Goal: Task Accomplishment & Management: Manage account settings

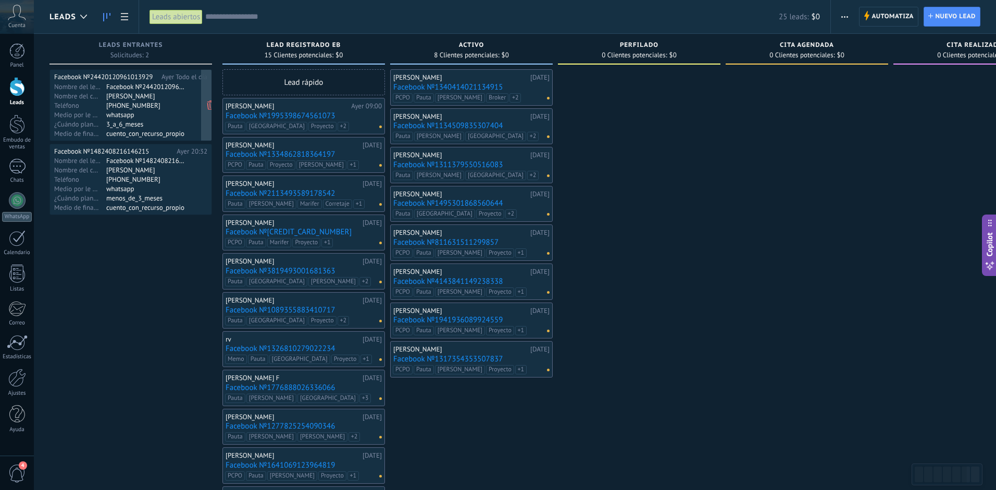
click at [176, 119] on div "Facebook №24420120961013929 [DATE] Todo el día Nombre del lead Facebook №244201…" at bounding box center [130, 105] width 153 height 65
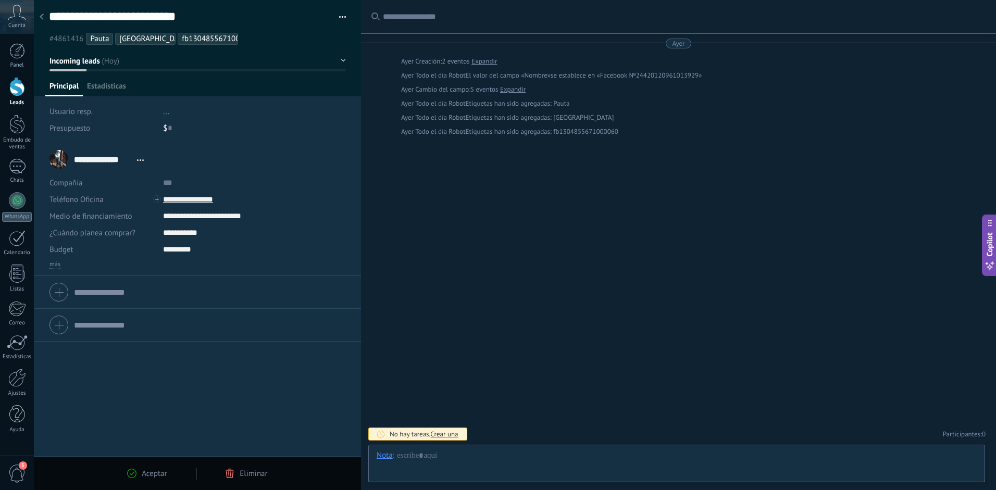
scroll to position [16, 0]
click at [206, 202] on input "**********" at bounding box center [241, 199] width 156 height 17
type input "**********"
click at [187, 235] on div "Copiar" at bounding box center [189, 235] width 51 height 18
click at [257, 37] on ul "#4861416 [GEOGRAPHIC_DATA] [GEOGRAPHIC_DATA] fb1304855671000060" at bounding box center [195, 39] width 295 height 14
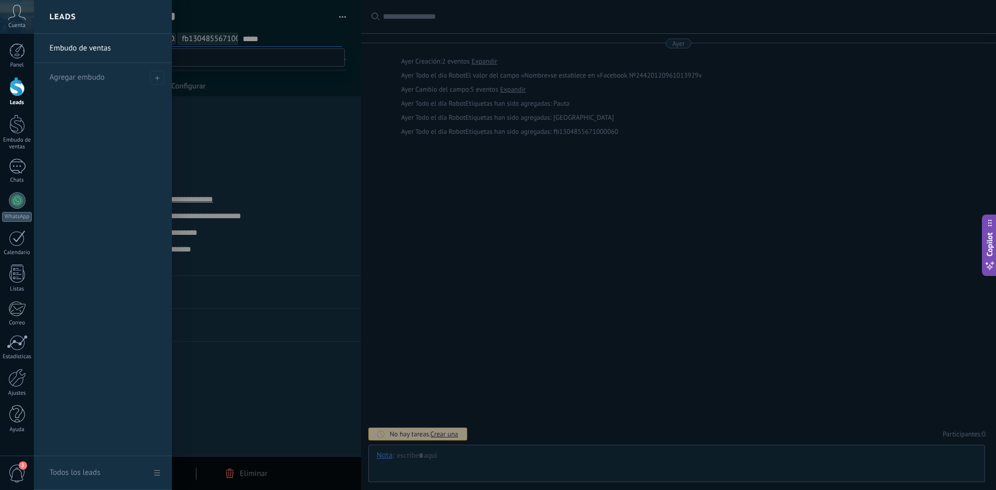
type input "******"
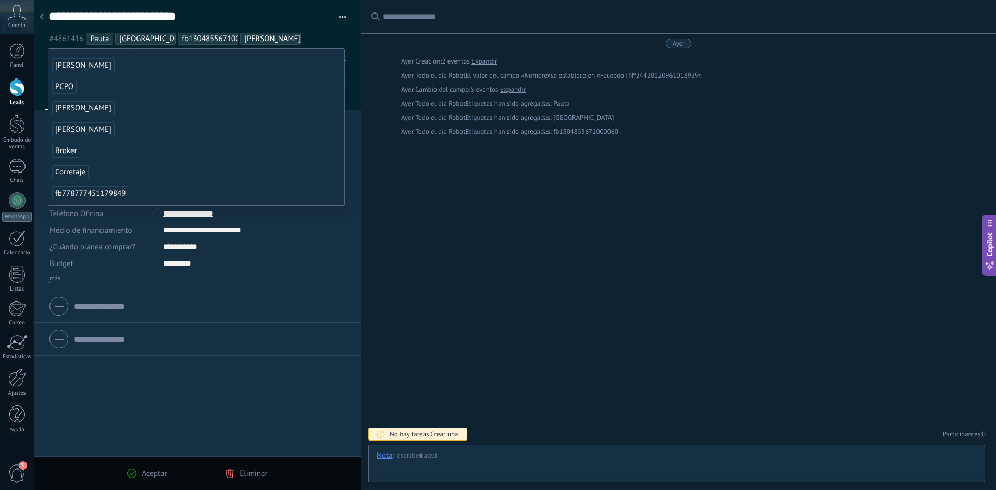
scroll to position [0, 0]
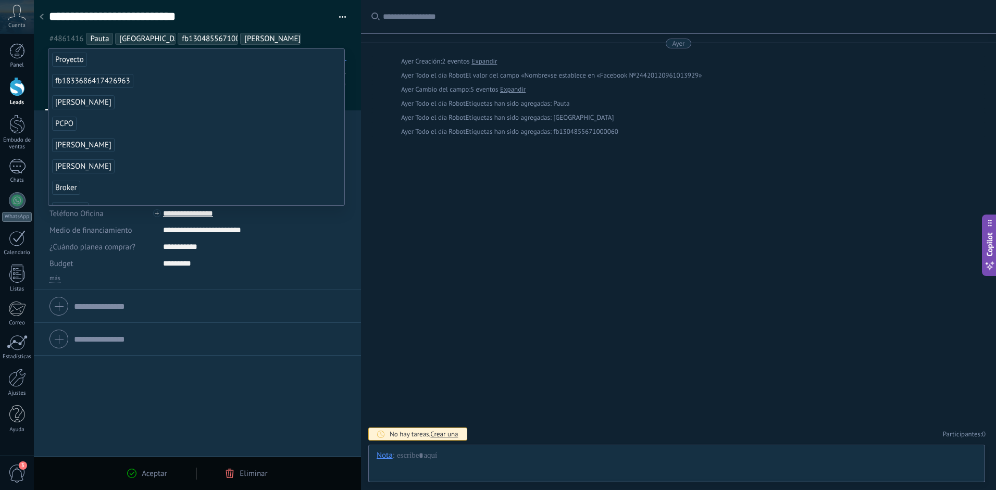
click at [65, 58] on span "Proyecto" at bounding box center [69, 60] width 35 height 14
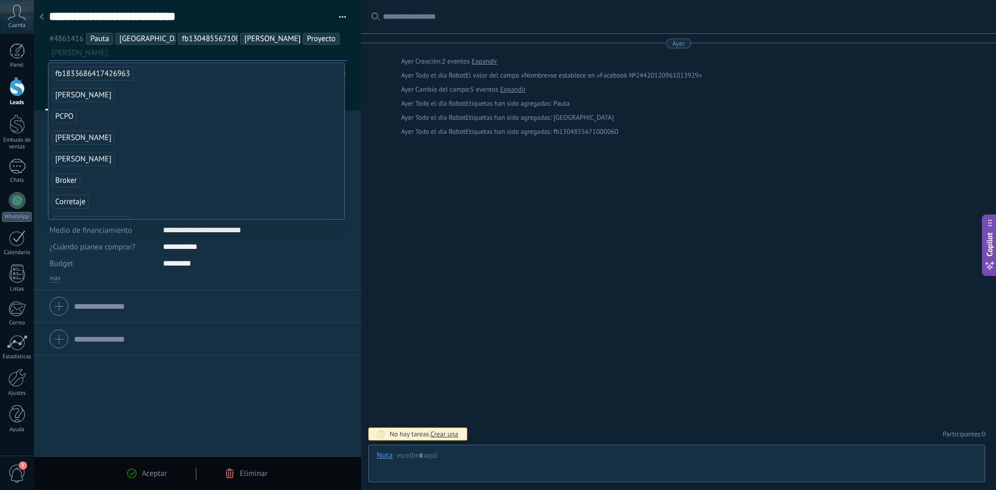
click at [160, 471] on span "Aceptar" at bounding box center [154, 474] width 25 height 10
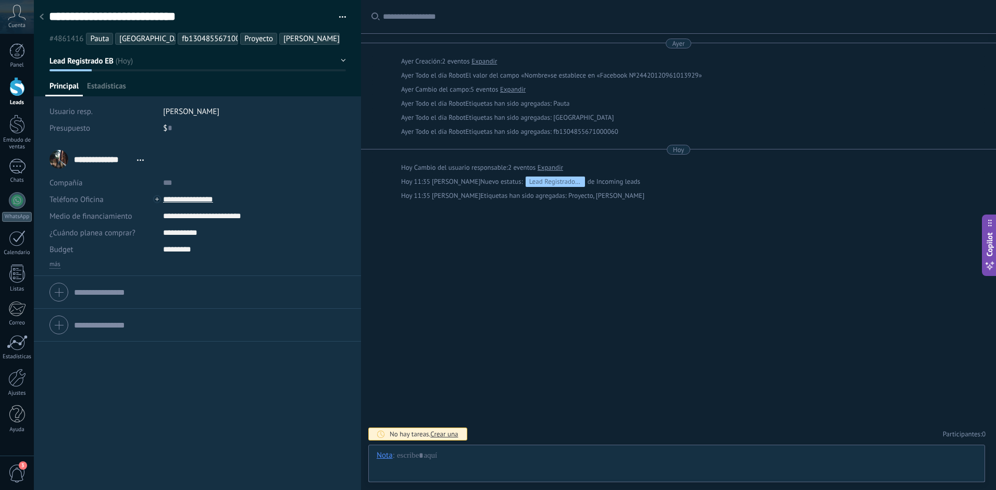
scroll to position [16, 0]
click at [43, 17] on icon at bounding box center [42, 17] width 4 height 6
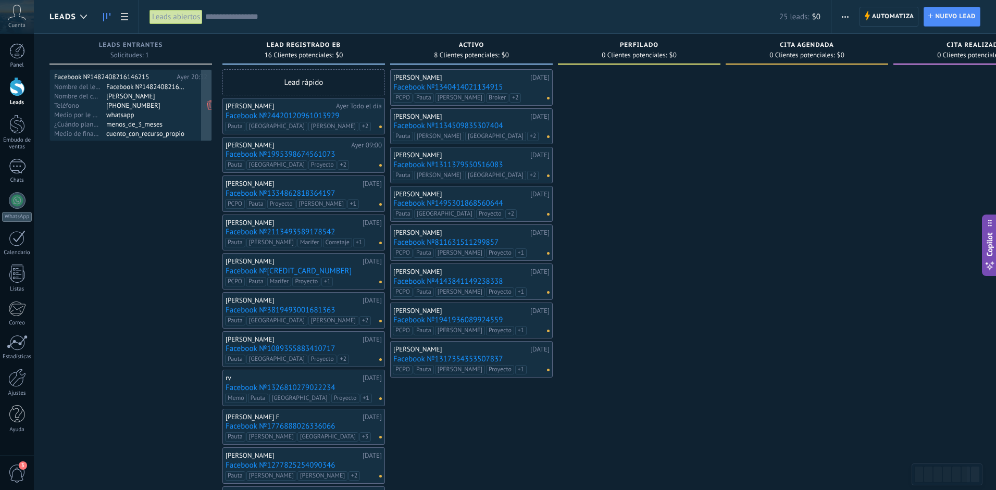
click at [177, 107] on div "[PHONE_NUMBER]" at bounding box center [146, 105] width 81 height 8
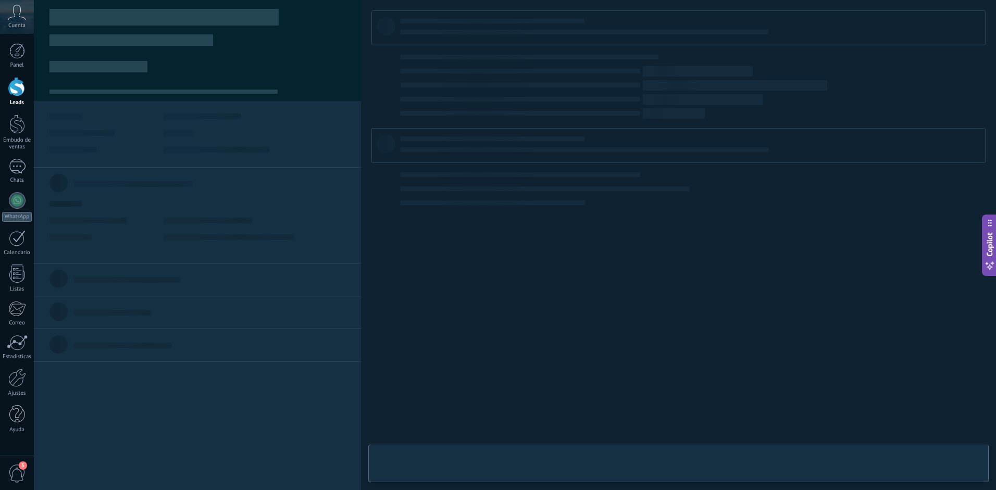
type textarea "**********"
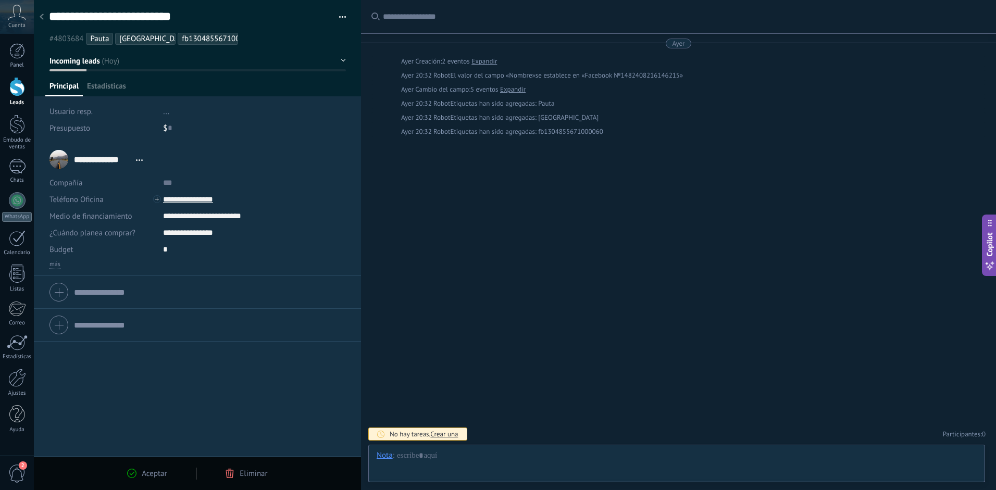
scroll to position [16, 0]
click at [214, 200] on input "**********" at bounding box center [241, 199] width 156 height 17
type input "**********"
click at [195, 237] on div "Copiar" at bounding box center [189, 235] width 51 height 18
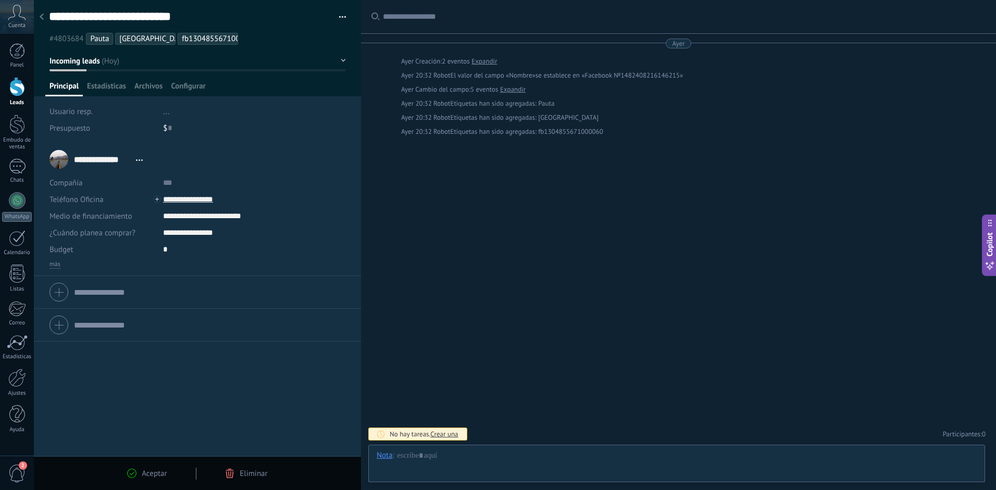
click at [14, 85] on div at bounding box center [17, 86] width 16 height 19
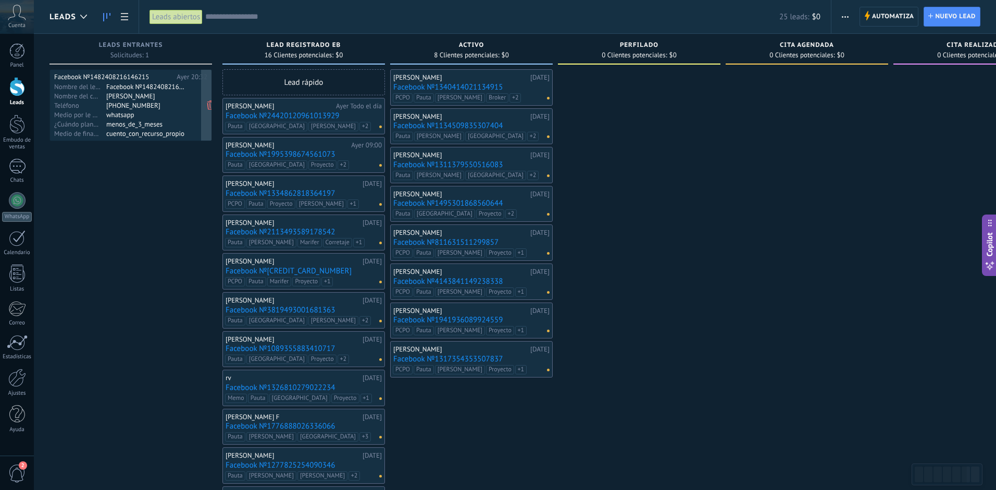
click at [128, 122] on div "menos_de_3_meses" at bounding box center [146, 124] width 81 height 8
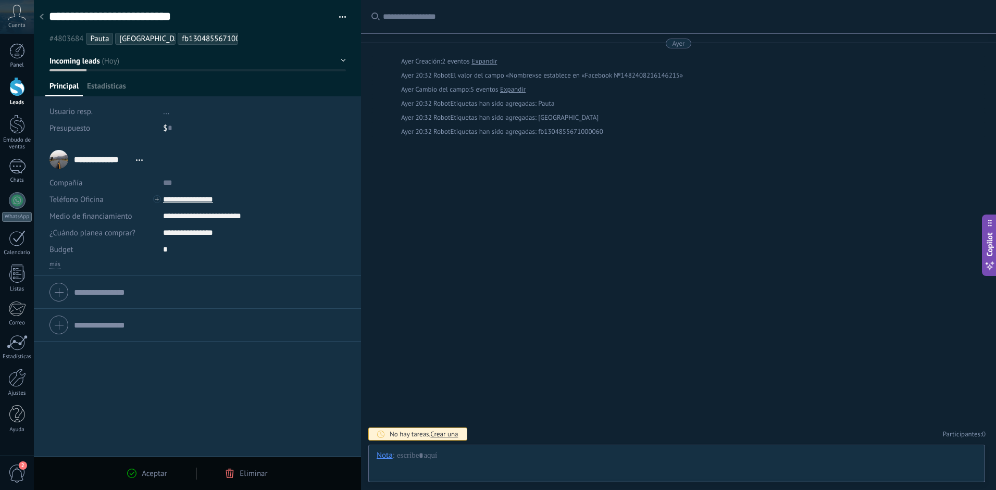
scroll to position [16, 0]
click at [264, 41] on ul "#4803684 [GEOGRAPHIC_DATA] [GEOGRAPHIC_DATA] fb1304855671000060" at bounding box center [195, 39] width 295 height 14
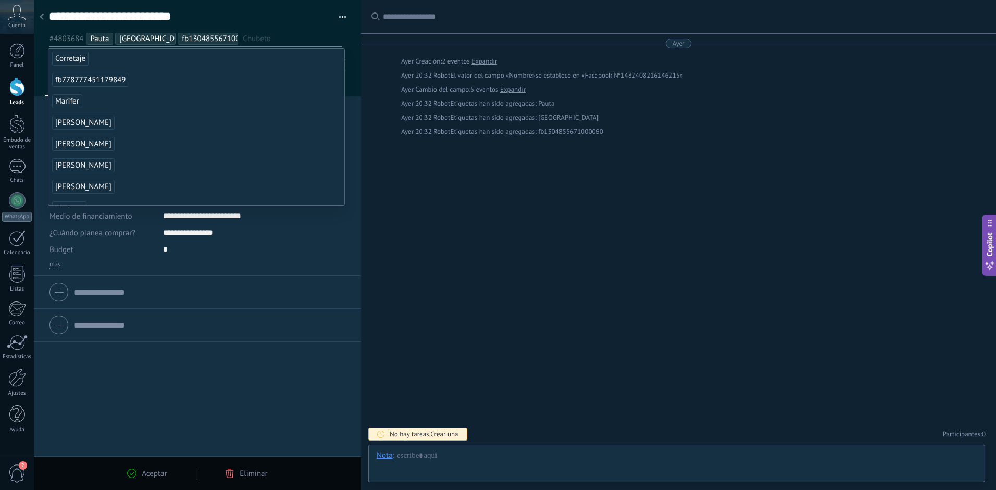
scroll to position [150, 0]
click at [66, 171] on span "[PERSON_NAME]" at bounding box center [83, 166] width 63 height 14
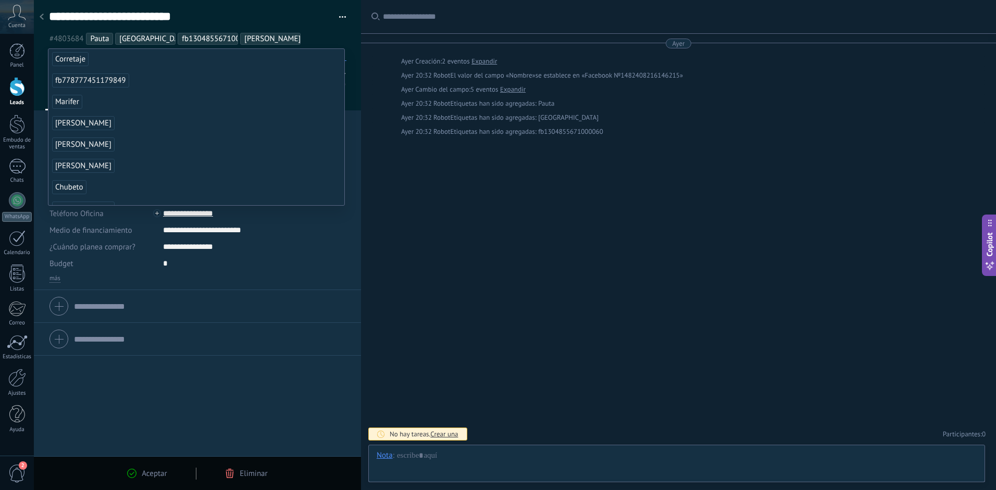
scroll to position [0, 0]
click at [69, 59] on span "Proyecto" at bounding box center [69, 60] width 35 height 14
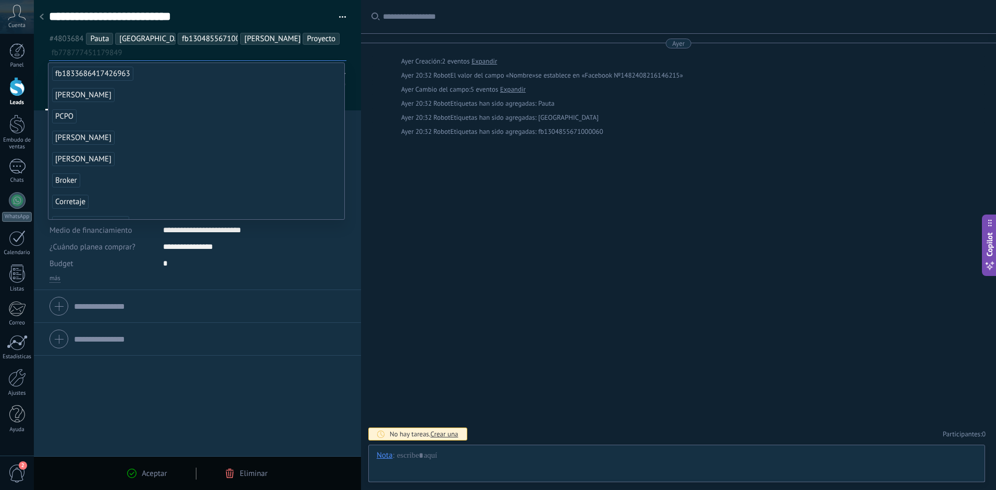
click at [144, 476] on span "Aceptar" at bounding box center [154, 474] width 25 height 10
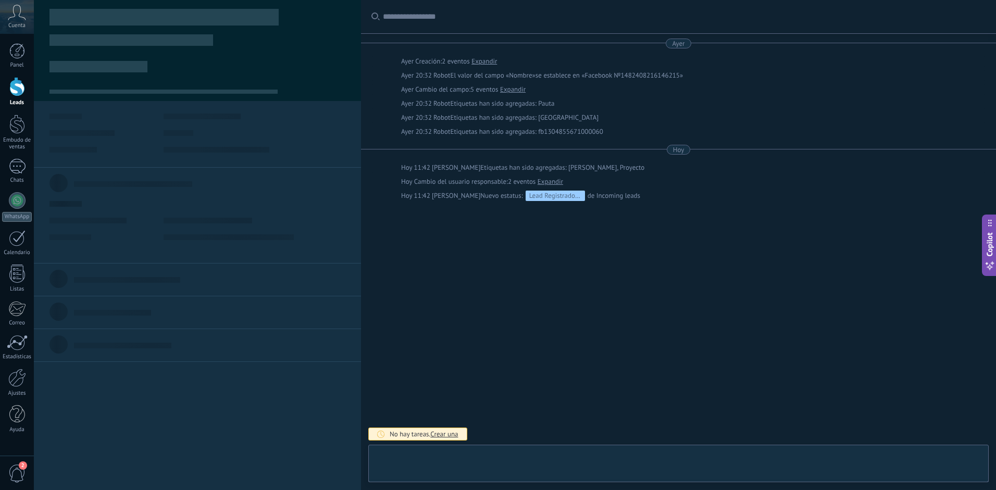
scroll to position [16, 0]
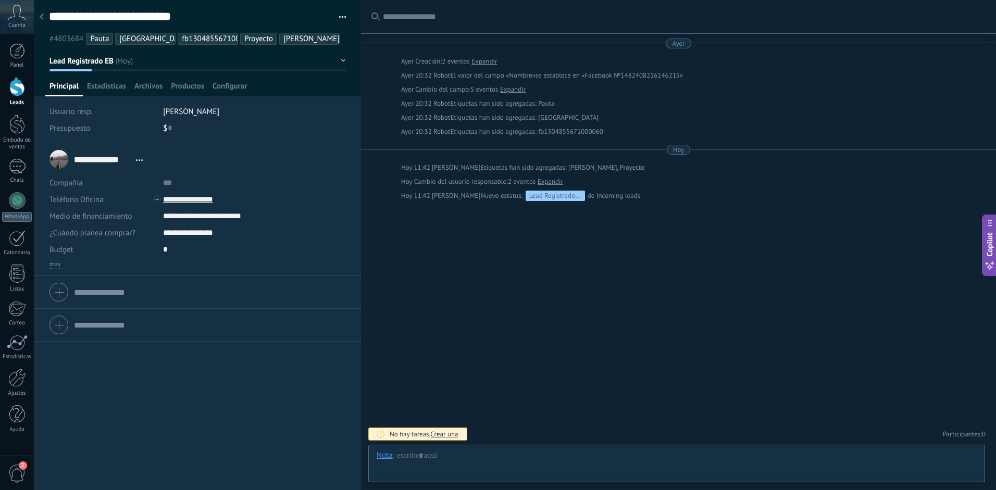
click at [18, 93] on div at bounding box center [17, 86] width 16 height 19
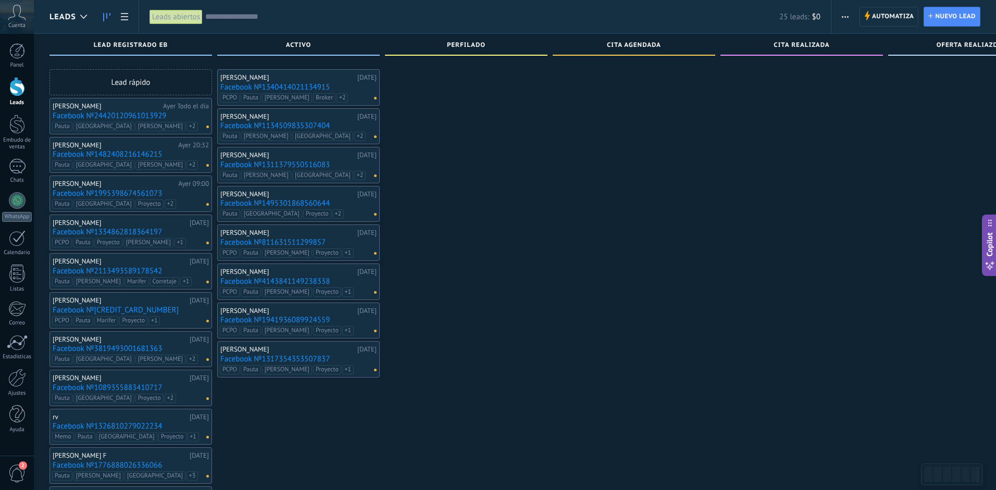
scroll to position [291, 0]
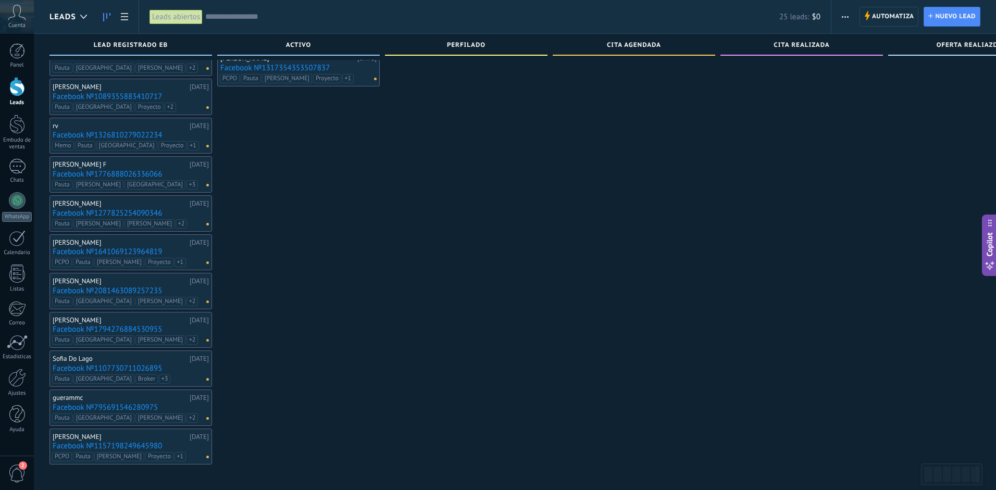
click at [107, 435] on div "[PERSON_NAME]" at bounding box center [120, 437] width 134 height 8
click at [95, 445] on link "Facebook №1157198249645980" at bounding box center [131, 446] width 156 height 9
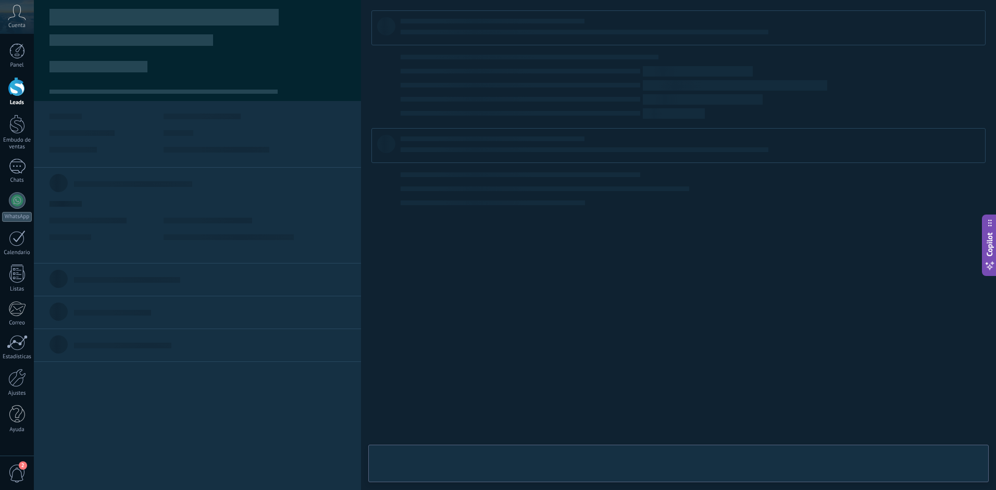
type textarea "**********"
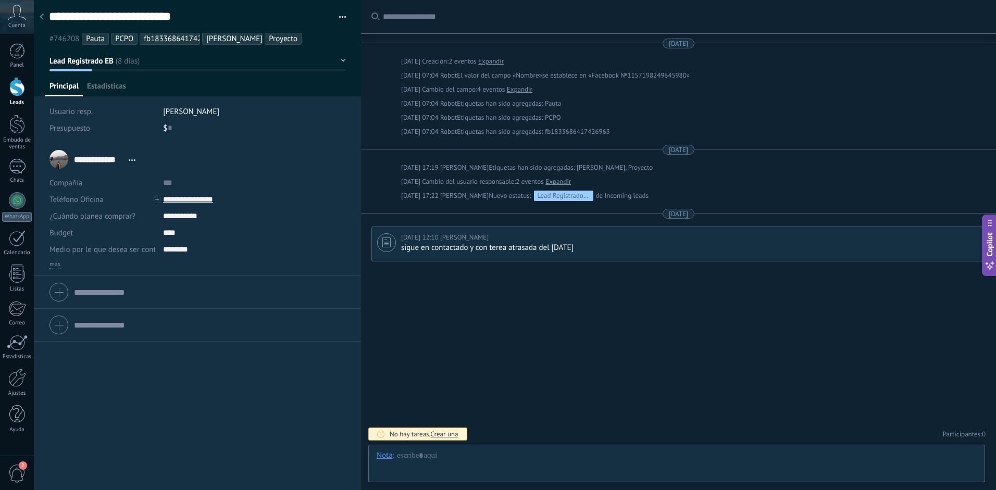
scroll to position [16, 0]
click at [447, 464] on div at bounding box center [677, 466] width 600 height 31
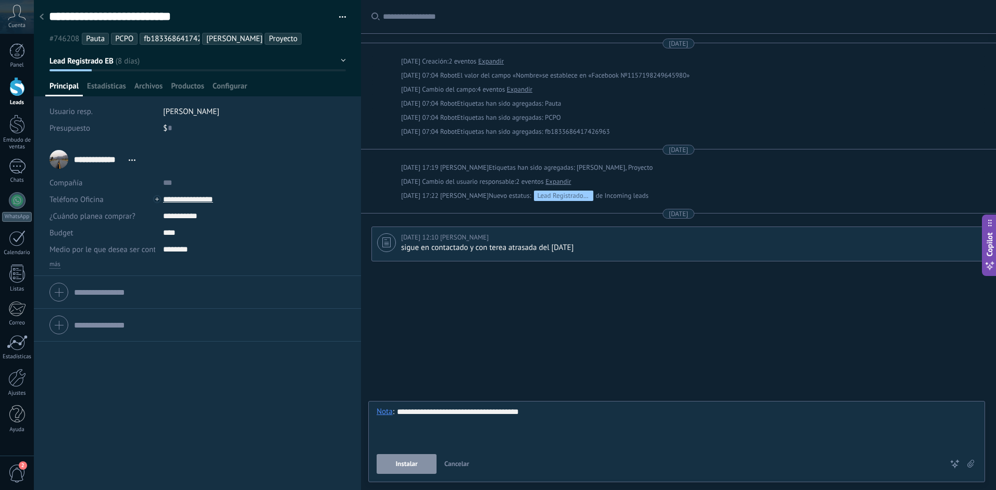
click at [407, 462] on span "Instalar" at bounding box center [406, 464] width 22 height 7
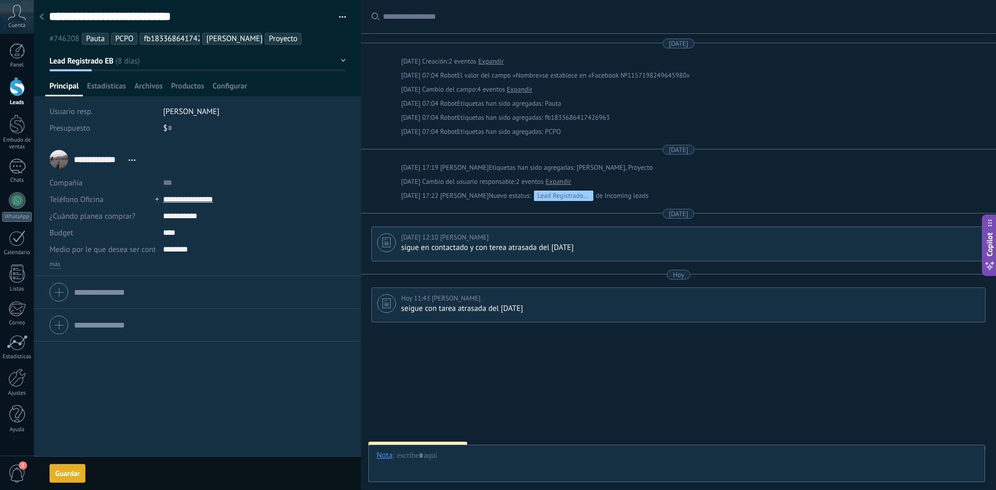
scroll to position [14, 0]
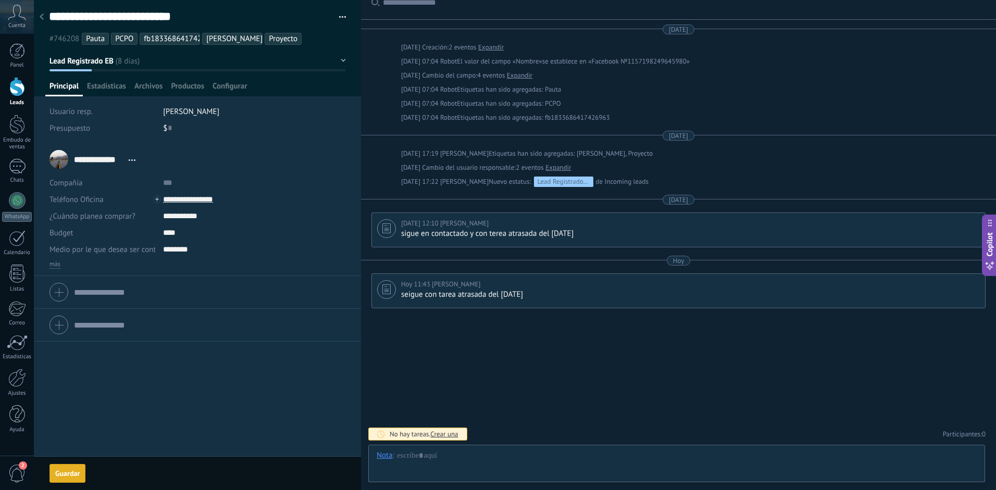
click at [44, 14] on div at bounding box center [41, 17] width 15 height 20
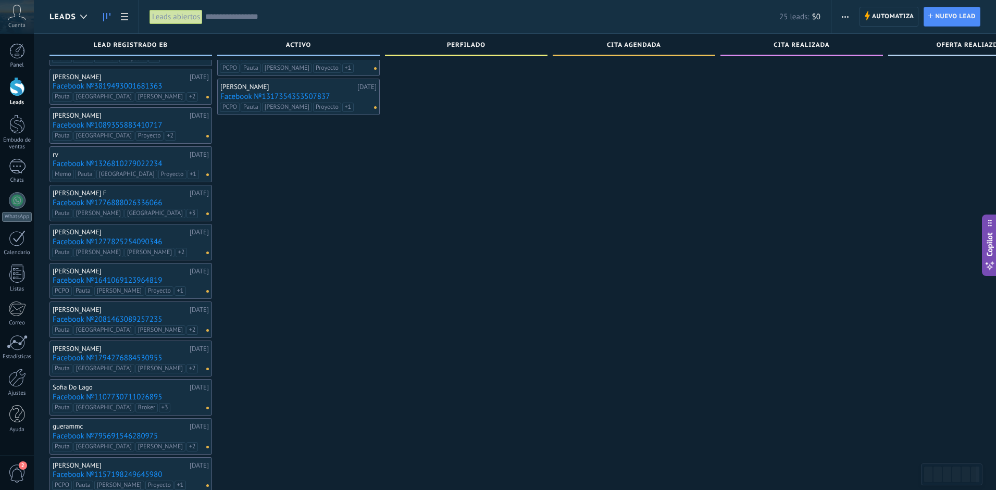
scroll to position [291, 0]
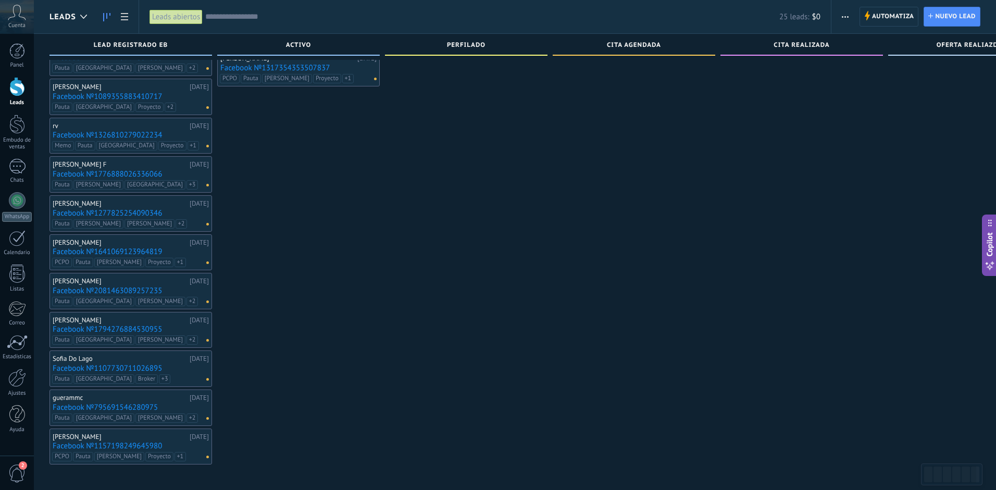
click at [85, 409] on link "Facebook №795691546280975" at bounding box center [131, 407] width 156 height 9
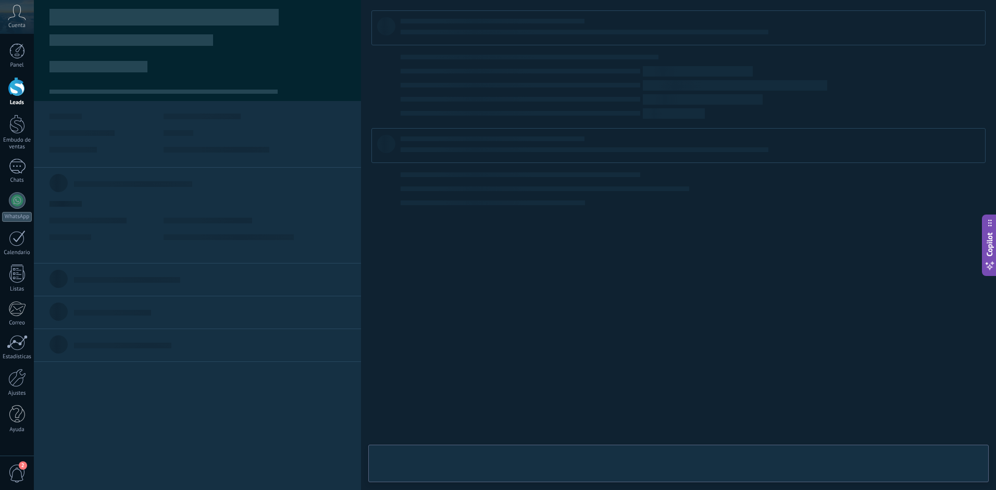
type textarea "**********"
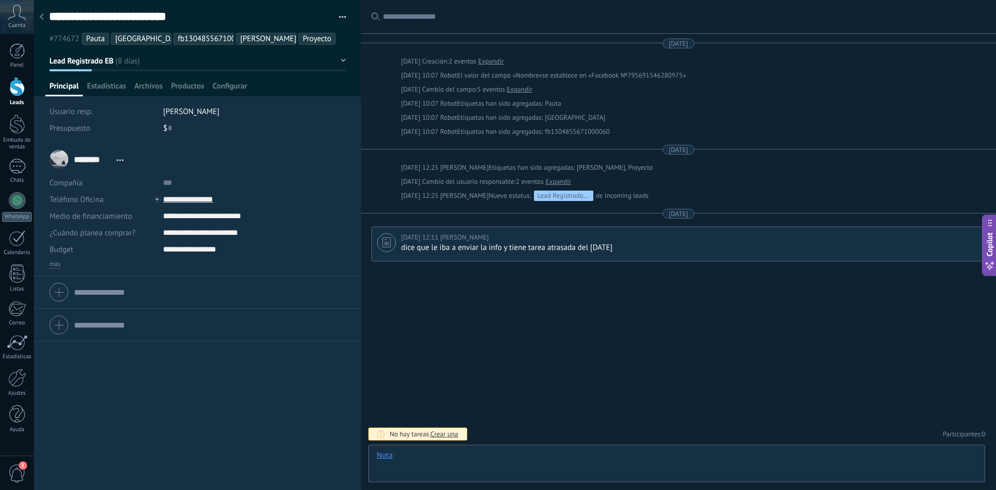
click at [434, 461] on div at bounding box center [677, 466] width 600 height 31
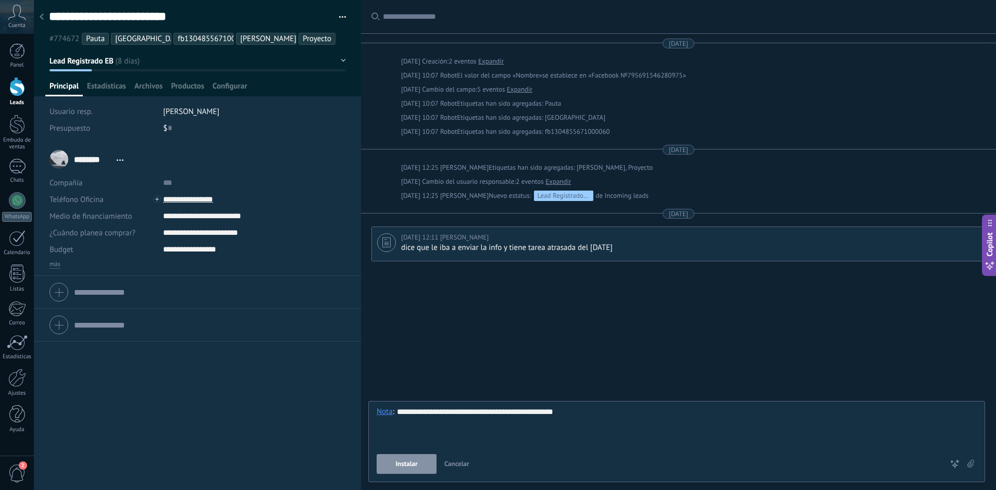
click at [399, 467] on span "Instalar" at bounding box center [406, 464] width 22 height 7
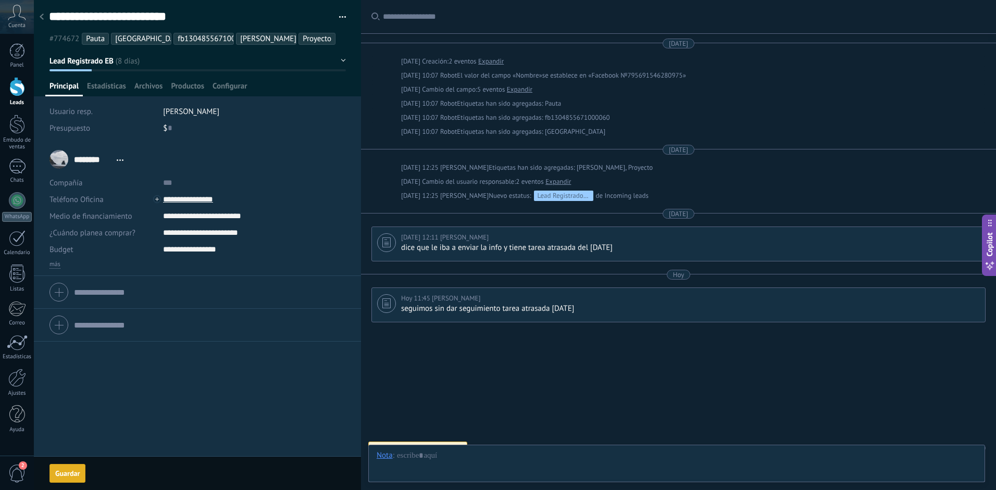
scroll to position [14, 0]
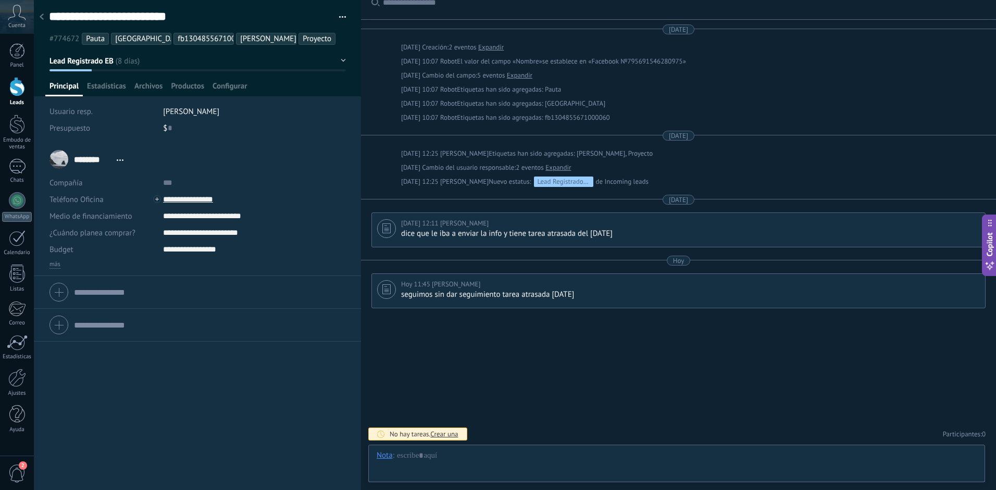
click at [42, 19] on use at bounding box center [42, 17] width 4 height 6
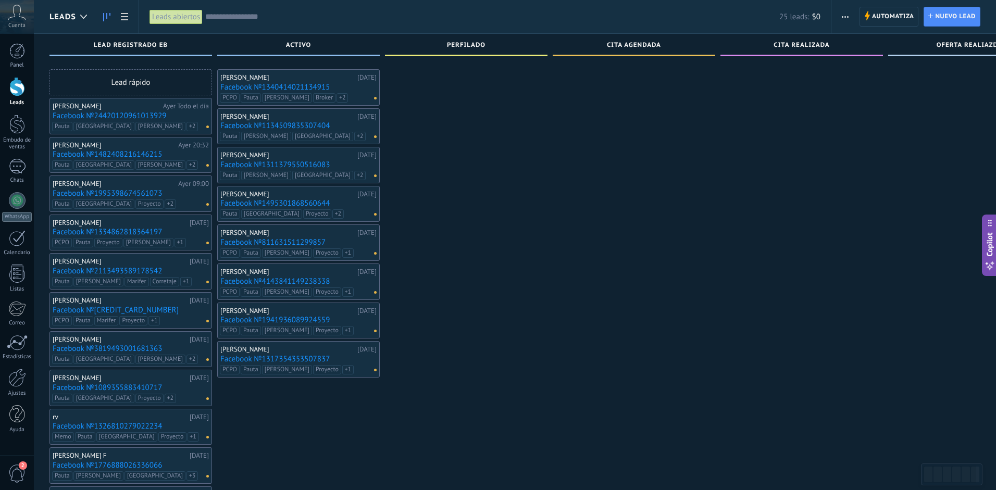
scroll to position [291, 0]
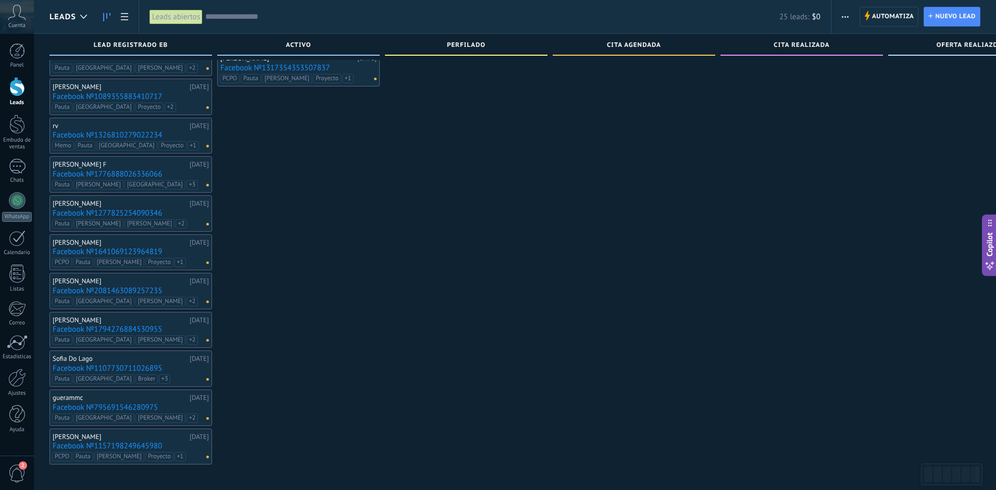
click at [137, 361] on div "Sofia Do Lago" at bounding box center [120, 359] width 134 height 8
click at [64, 368] on link "Facebook №1107730711026895" at bounding box center [131, 368] width 156 height 9
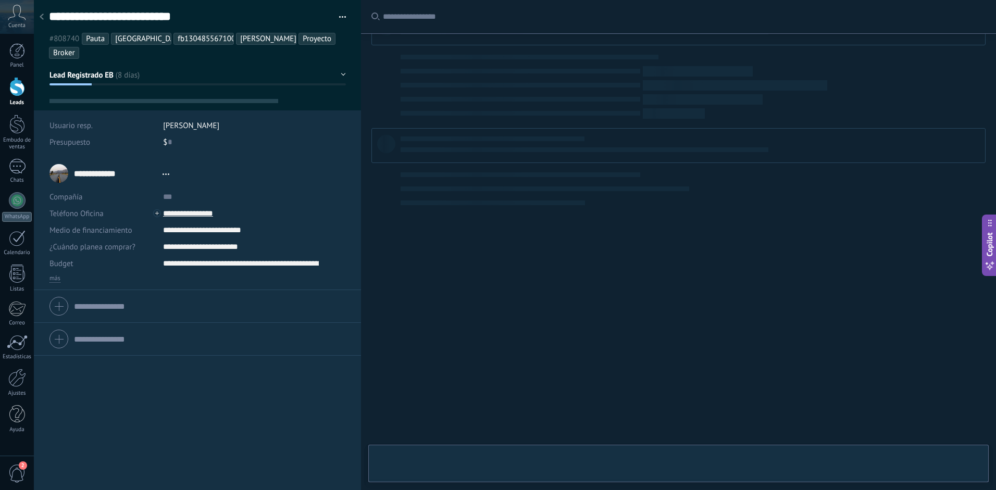
type textarea "**********"
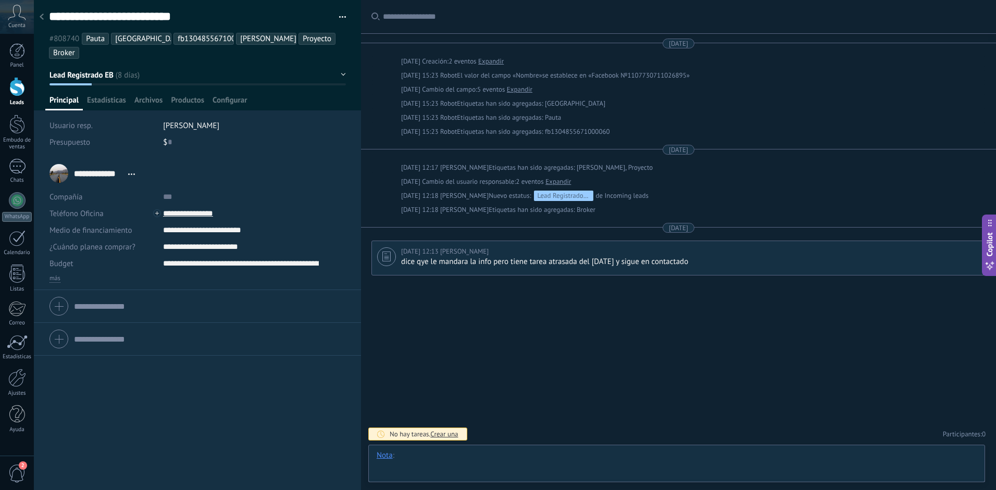
click at [429, 463] on div at bounding box center [677, 466] width 600 height 31
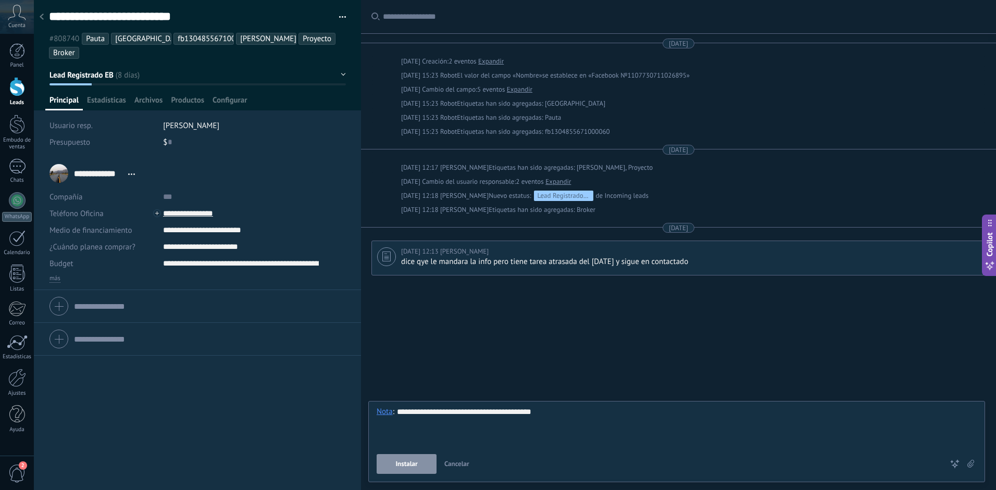
click at [401, 463] on span "Instalar" at bounding box center [406, 464] width 22 height 7
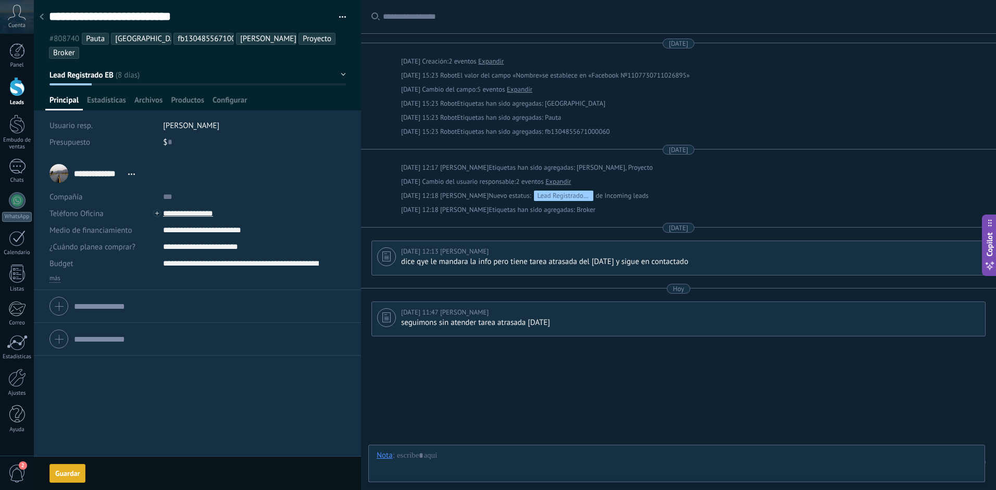
scroll to position [28, 0]
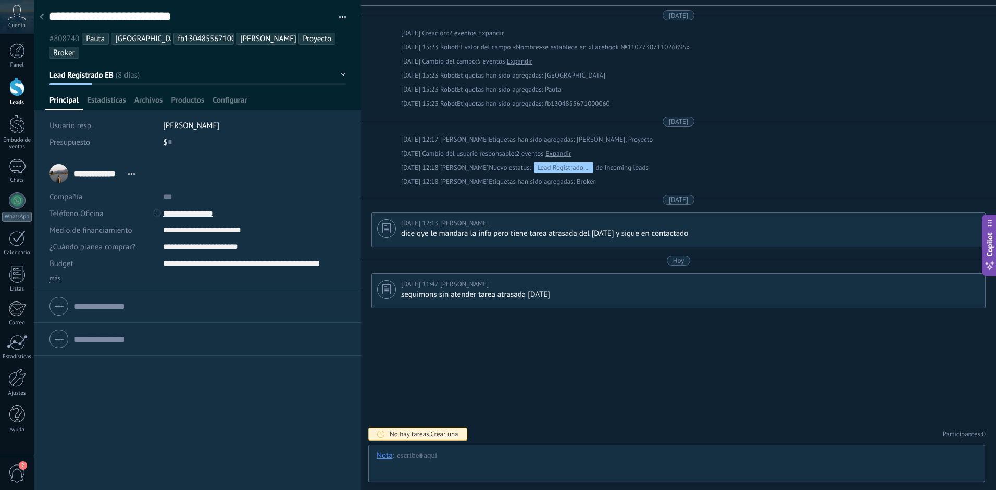
click at [48, 18] on div at bounding box center [41, 17] width 15 height 20
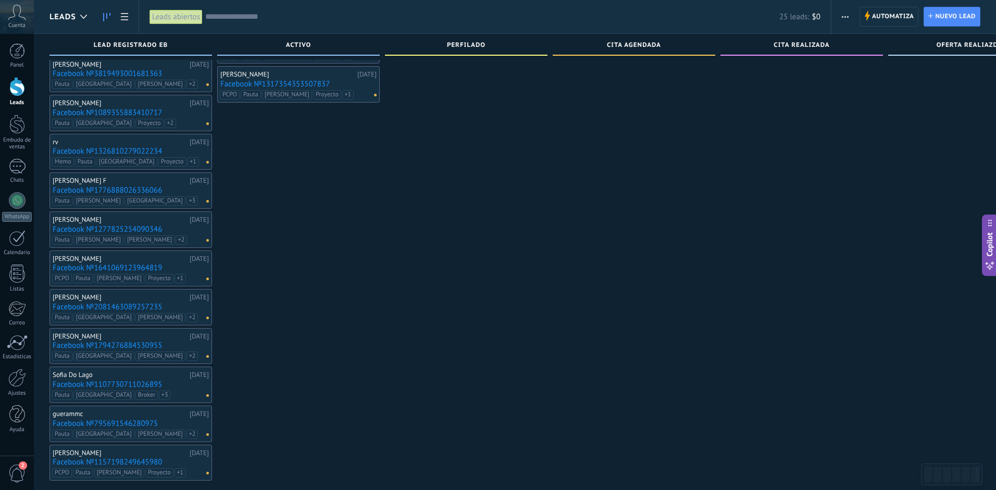
scroll to position [270, 0]
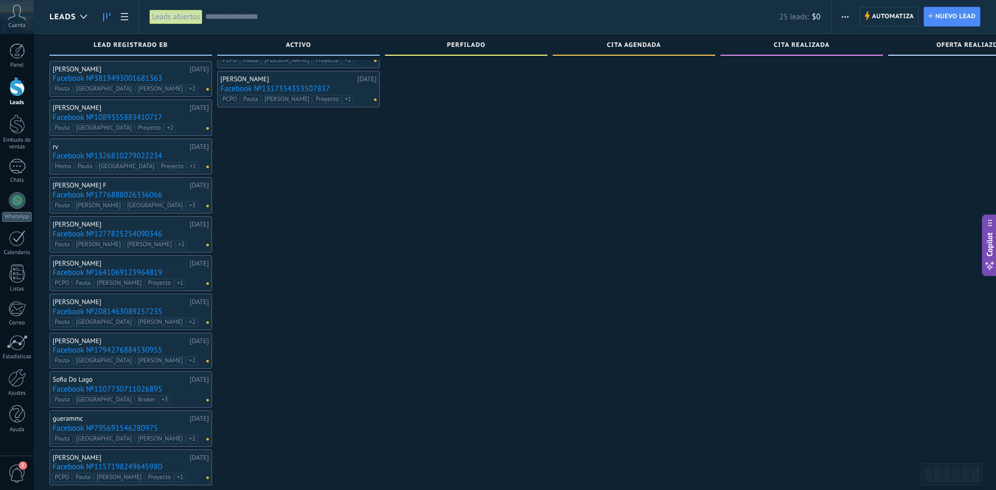
click at [77, 340] on div "[PERSON_NAME]" at bounding box center [120, 341] width 134 height 8
click at [82, 350] on link "Facebook №1794276884530955" at bounding box center [131, 350] width 156 height 9
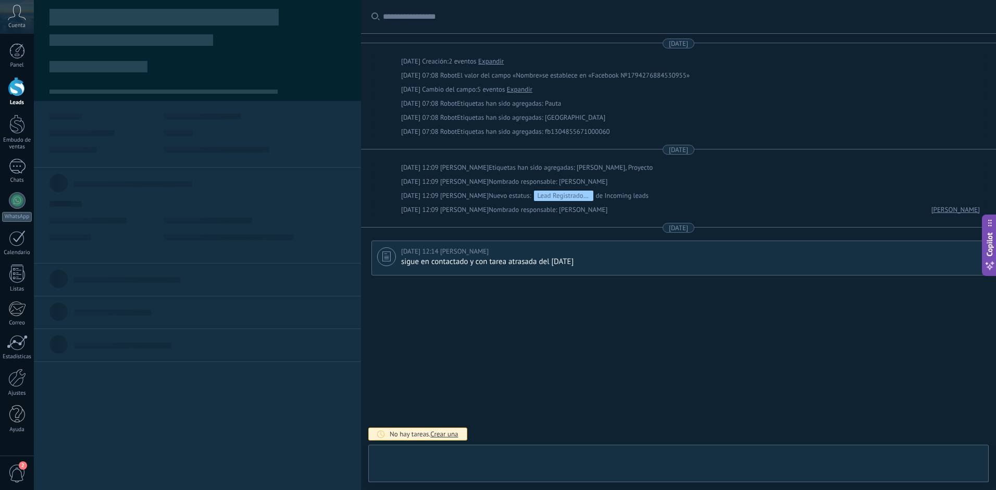
type textarea "**********"
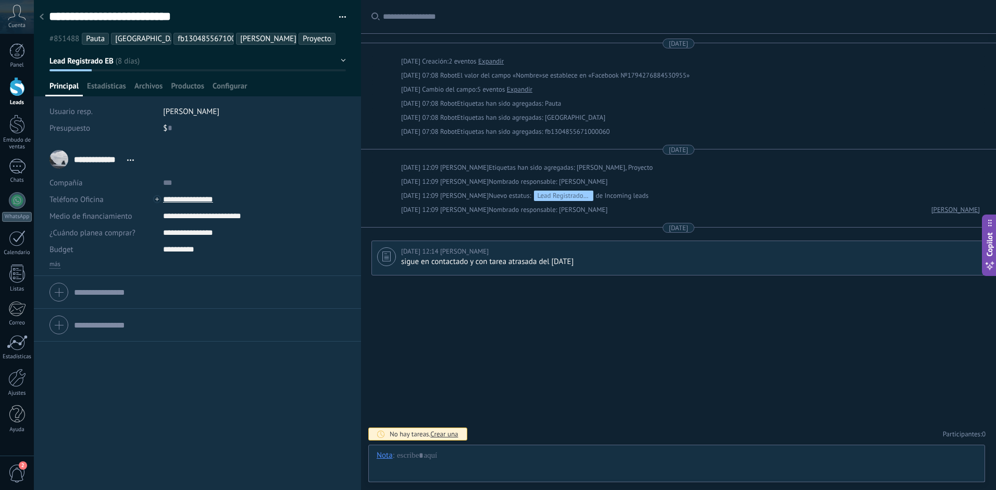
scroll to position [16, 0]
click at [488, 469] on div at bounding box center [677, 466] width 600 height 31
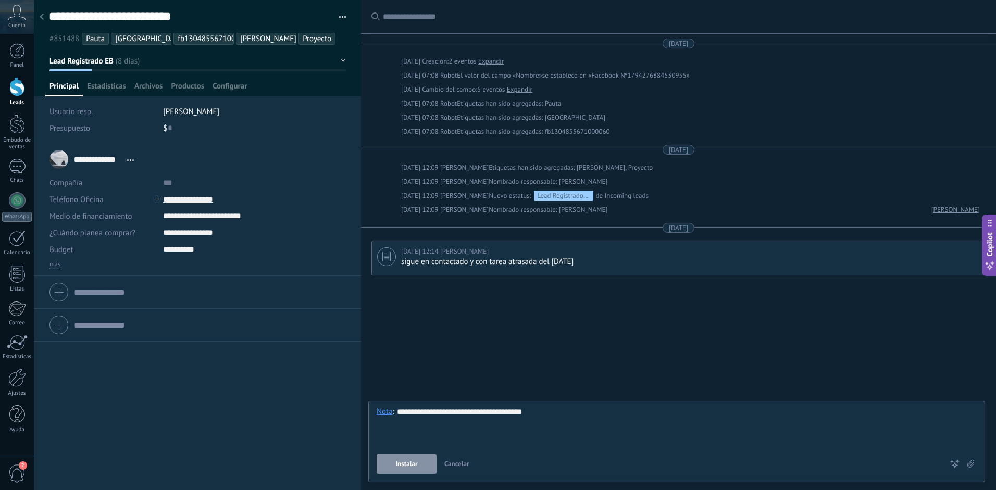
click at [486, 463] on div "Instalar Cancelar" at bounding box center [663, 464] width 573 height 20
click at [409, 464] on span "Instalar" at bounding box center [406, 464] width 22 height 7
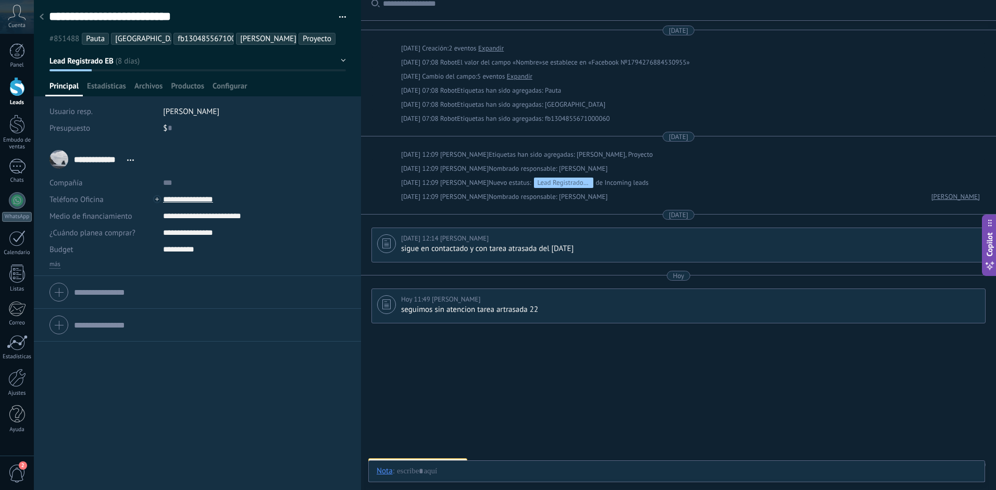
scroll to position [28, 0]
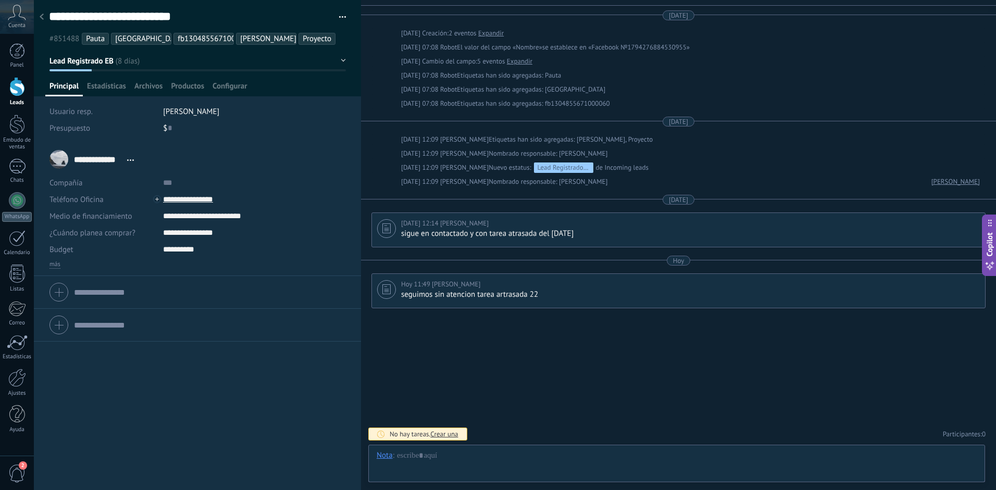
click at [41, 17] on use at bounding box center [42, 17] width 4 height 6
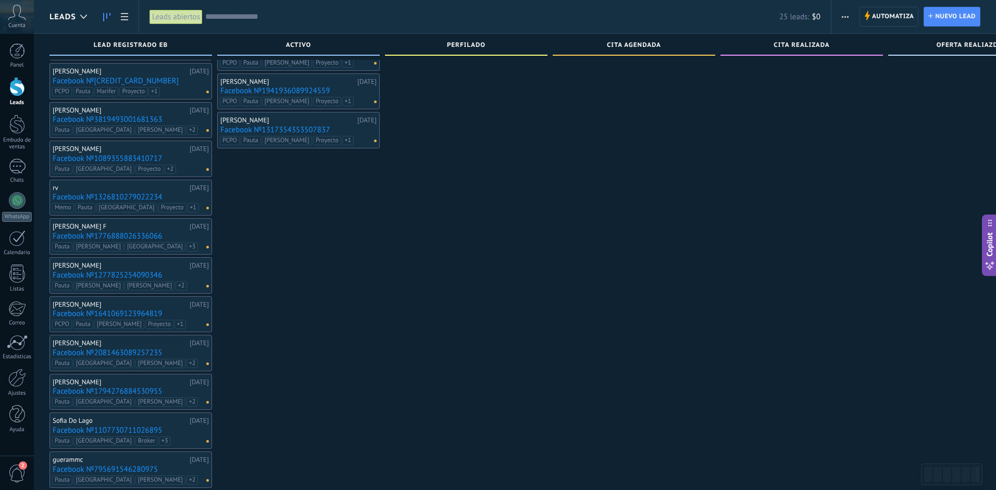
scroll to position [227, 0]
click at [101, 354] on link "Facebook №2081463089257235" at bounding box center [131, 355] width 156 height 9
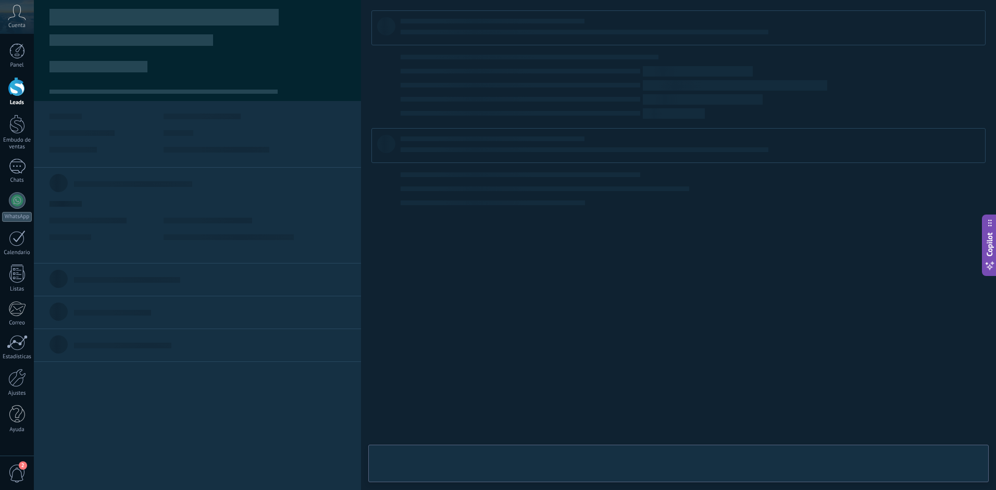
type textarea "**********"
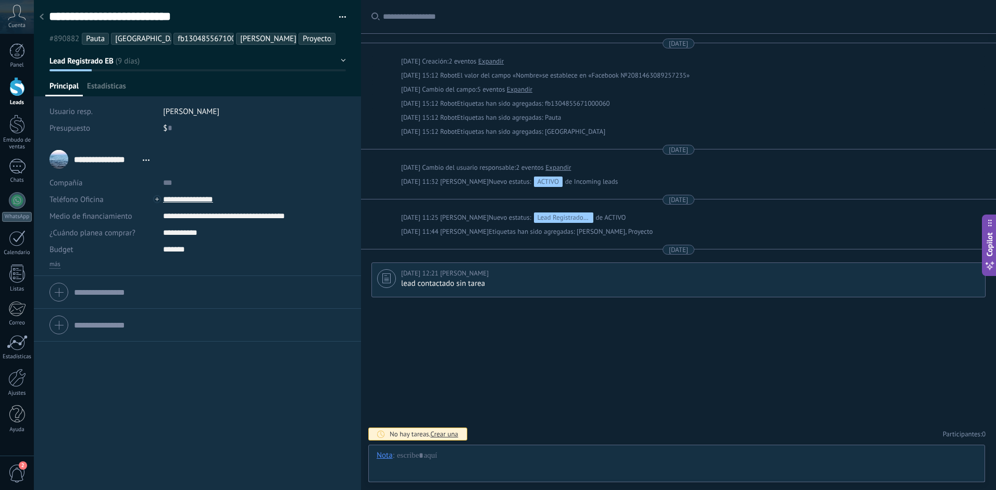
scroll to position [16, 0]
click at [426, 456] on div at bounding box center [677, 466] width 600 height 31
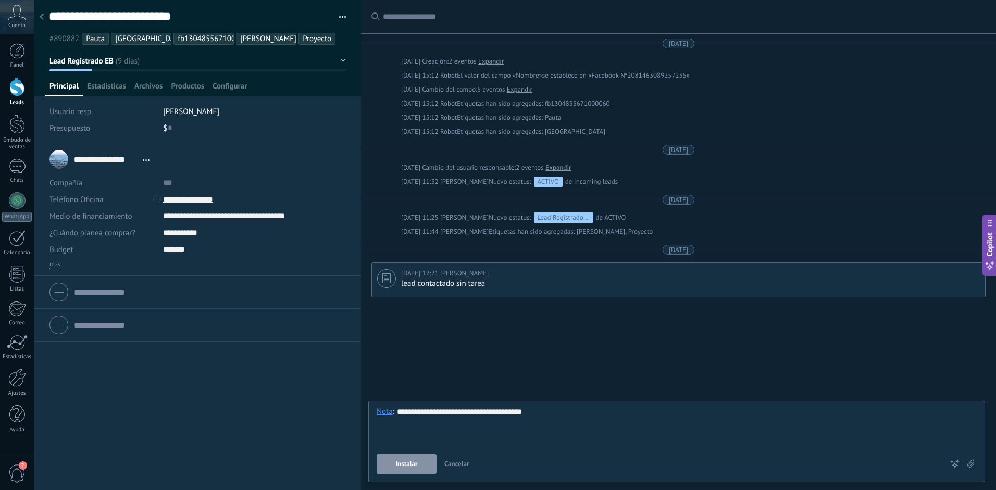
click at [403, 462] on span "Instalar" at bounding box center [406, 464] width 22 height 7
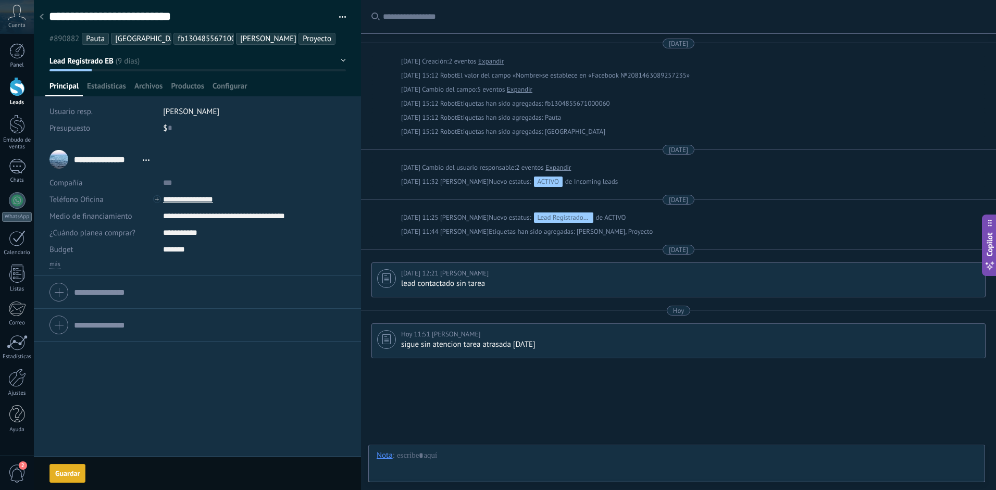
scroll to position [50, 0]
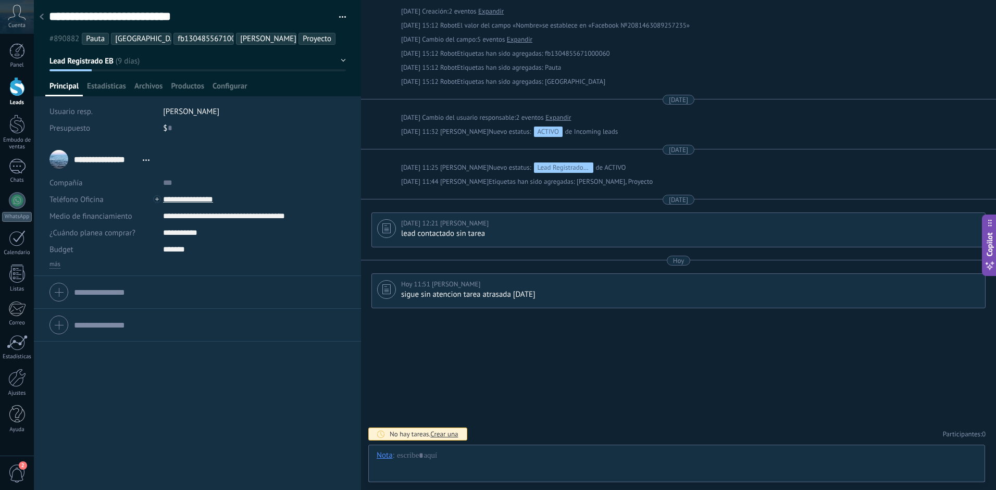
click at [47, 20] on div at bounding box center [41, 17] width 15 height 20
